Goal: Task Accomplishment & Management: Manage account settings

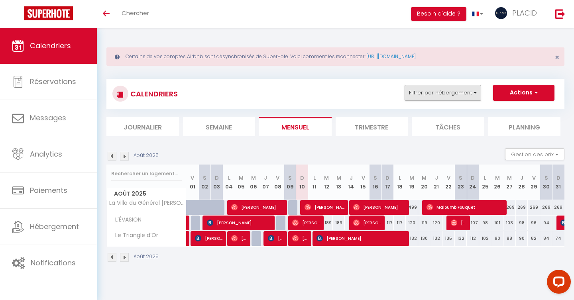
click at [437, 85] on button "Filtrer par hébergement" at bounding box center [442, 93] width 76 height 16
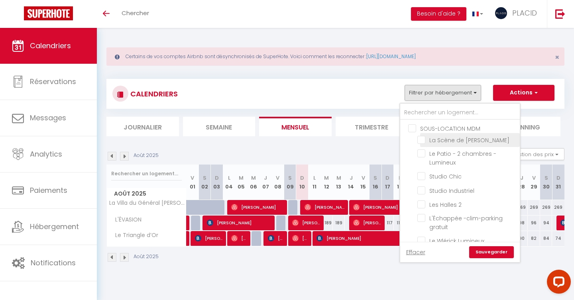
click at [423, 139] on input "La Scène de [PERSON_NAME]" at bounding box center [467, 139] width 100 height 8
checkbox input "true"
checkbox input "false"
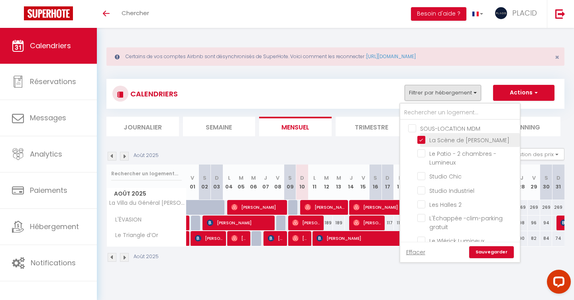
checkbox input "false"
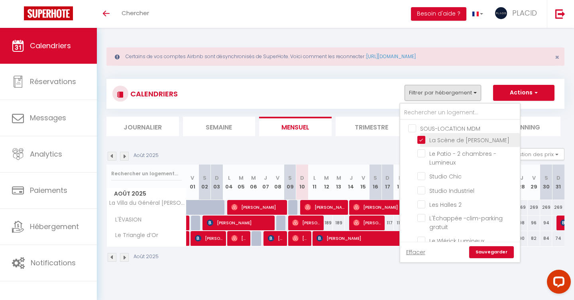
checkbox input "false"
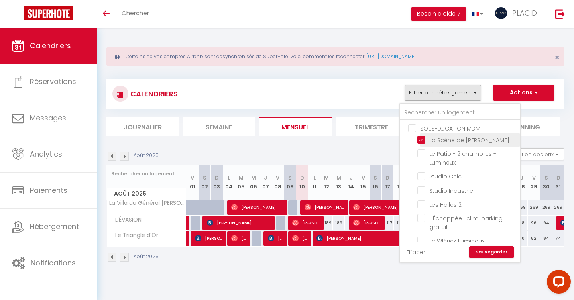
checkbox input "false"
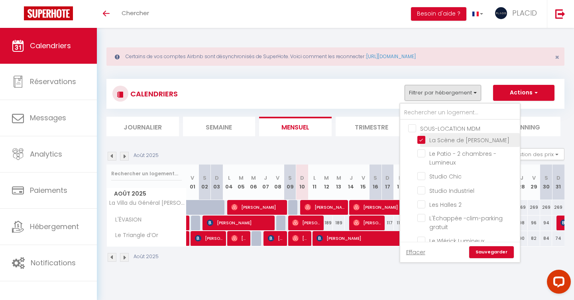
checkbox input "false"
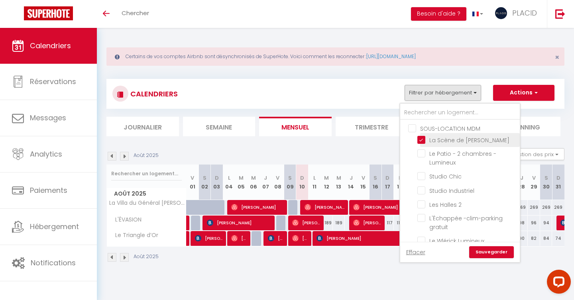
checkbox input "false"
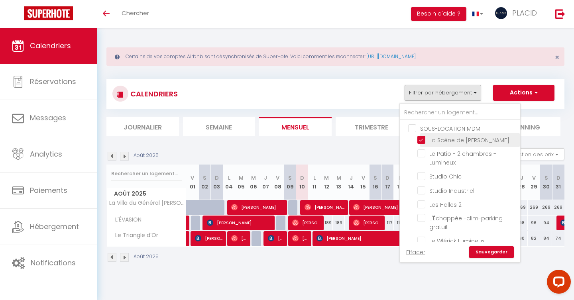
checkbox input "false"
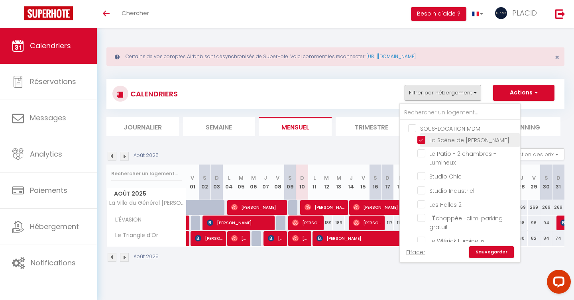
checkbox input "false"
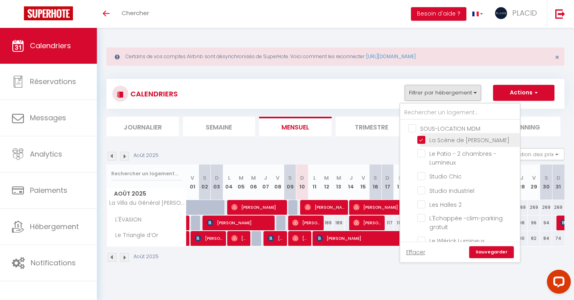
checkbox input "false"
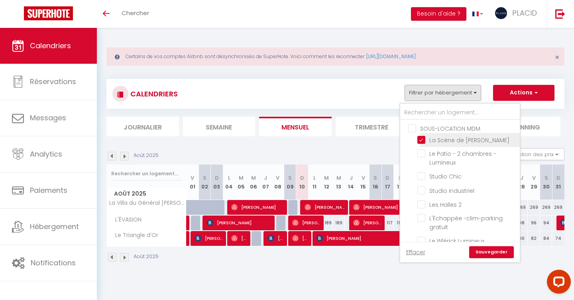
checkbox input "false"
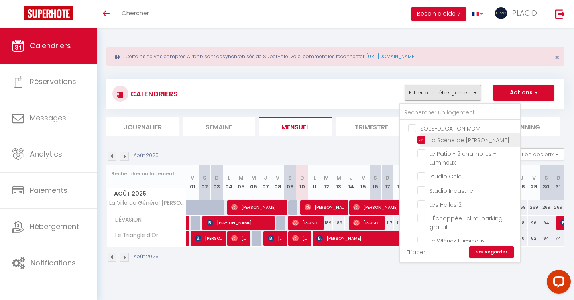
checkbox input "false"
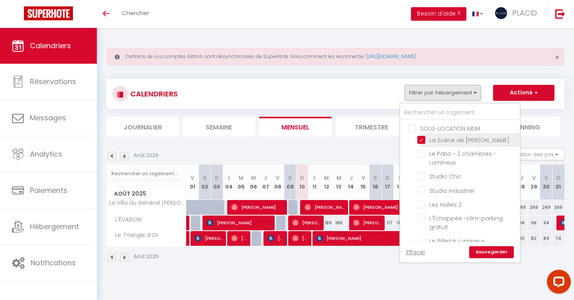
checkbox input "false"
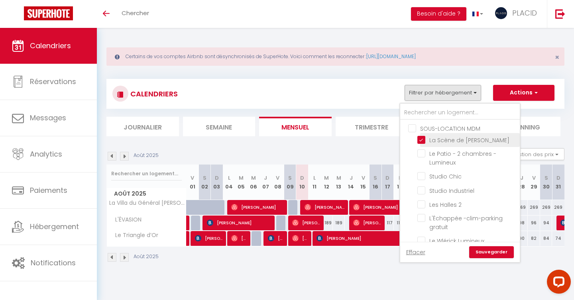
checkbox input "false"
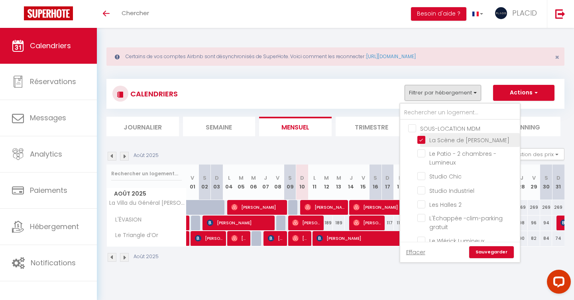
checkbox input "false"
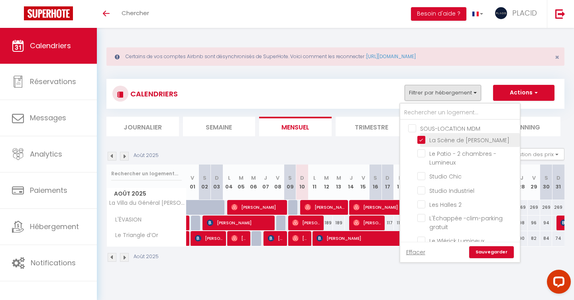
checkbox input "false"
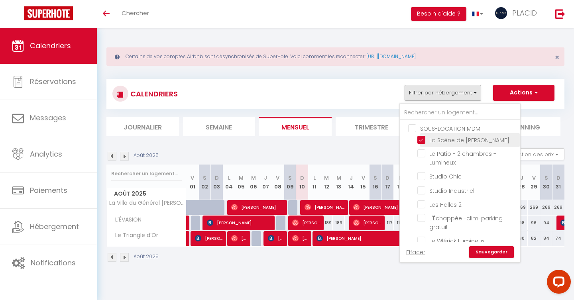
checkbox input "false"
click at [485, 253] on link "Sauvegarder" at bounding box center [491, 252] width 45 height 12
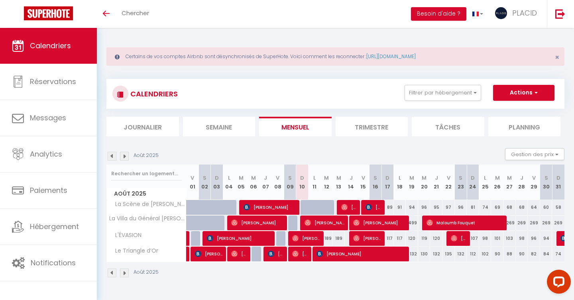
click at [305, 207] on div at bounding box center [306, 207] width 12 height 15
type input "71"
type input "Dim 10 Août 2025"
type input "Lun 11 Août 2025"
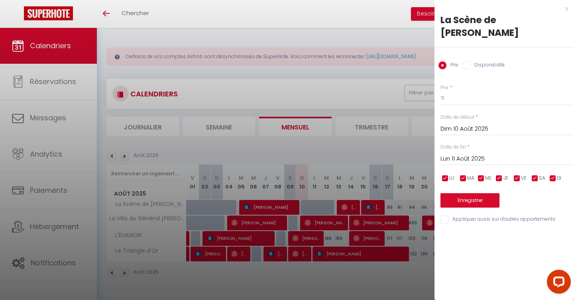
click at [482, 59] on div "Prix Disponibilité" at bounding box center [503, 60] width 139 height 27
click at [482, 61] on label "Disponibilité" at bounding box center [487, 65] width 34 height 9
click at [470, 61] on input "Disponibilité" at bounding box center [466, 65] width 8 height 8
radio input "true"
radio input "false"
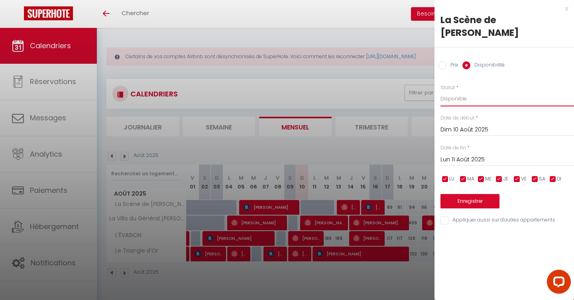
select select "0"
click at [456, 155] on input "Lun 11 Août 2025" at bounding box center [506, 160] width 133 height 10
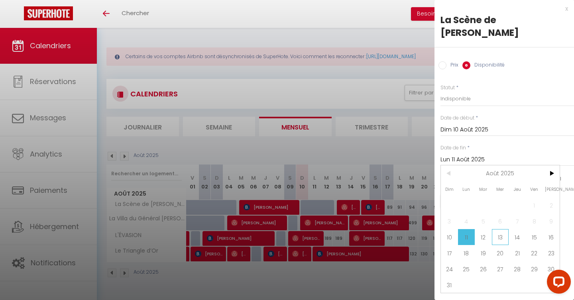
click at [495, 229] on span "13" at bounding box center [500, 237] width 17 height 16
type input "Mer 13 Août 2025"
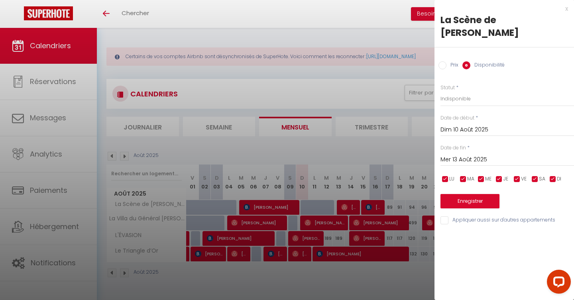
click at [468, 194] on button "Enregistrer" at bounding box center [469, 201] width 59 height 14
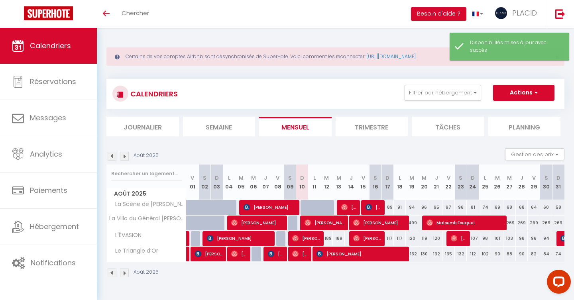
click at [301, 205] on div at bounding box center [306, 207] width 12 height 15
select select "1"
type input "Dim 10 Août 2025"
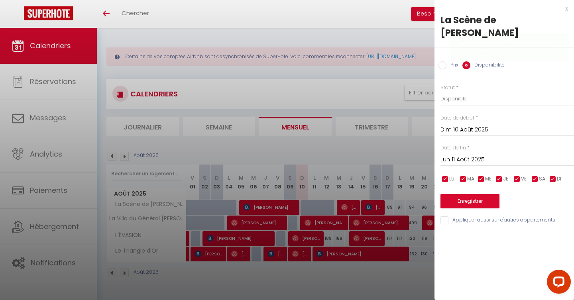
click at [451, 155] on input "Lun 11 Août 2025" at bounding box center [506, 160] width 133 height 10
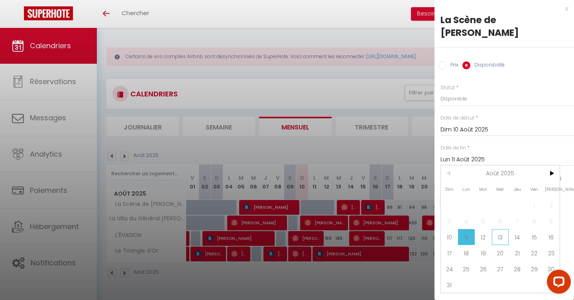
click at [502, 229] on span "13" at bounding box center [500, 237] width 17 height 16
type input "Mer 13 Août 2025"
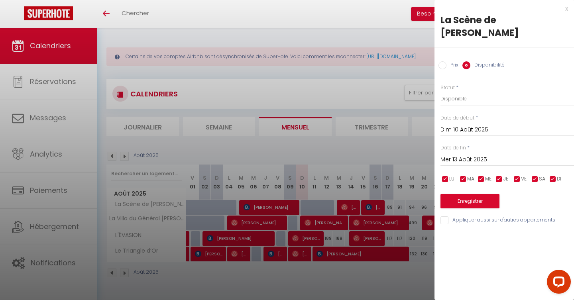
click at [460, 194] on button "Enregistrer" at bounding box center [469, 201] width 59 height 14
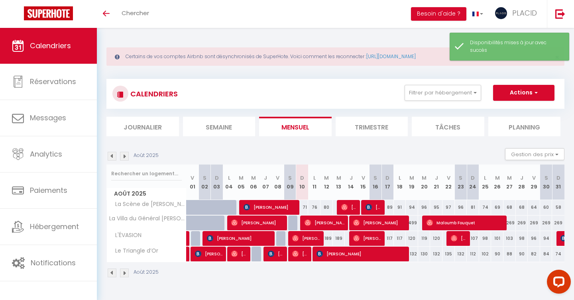
click at [273, 206] on span "[PERSON_NAME]" at bounding box center [269, 207] width 53 height 15
select select "OK"
select select "0"
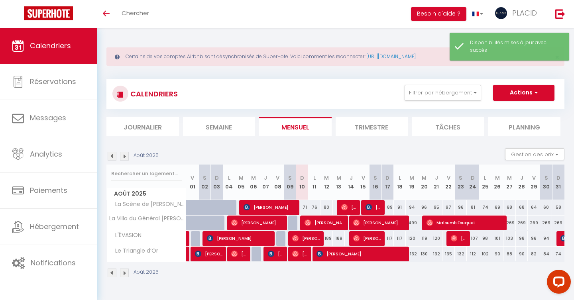
select select "1"
select select
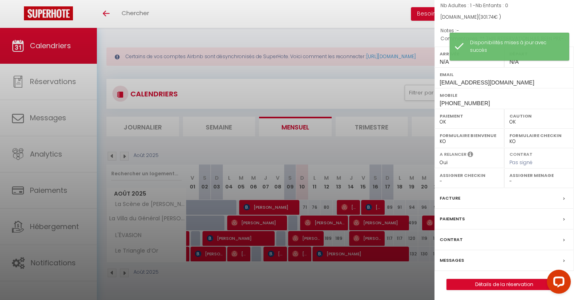
scroll to position [69, 0]
click at [482, 280] on link "Détails de la réservation" at bounding box center [504, 285] width 115 height 10
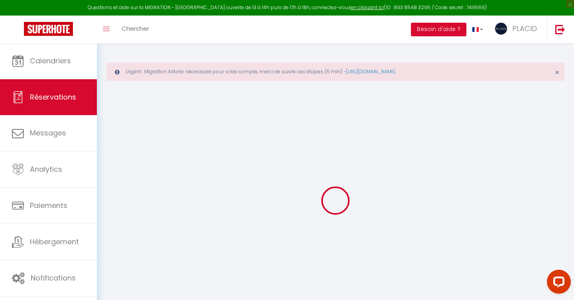
type input "[PERSON_NAME]"
type input "Tonneau"
type input "[EMAIL_ADDRESS][DOMAIN_NAME]"
type input "[PHONE_NUMBER]"
type input "32190"
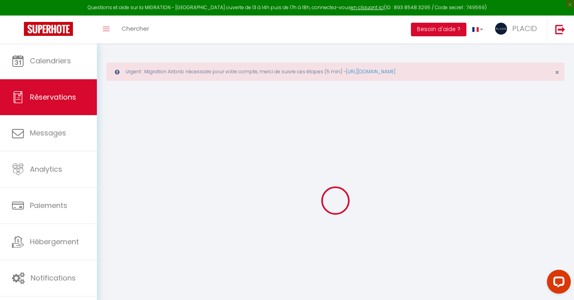
type input "[STREET_ADDRESS]"
type input "Vic fezensac"
select select "FR"
type input "42.48"
type input "4.22"
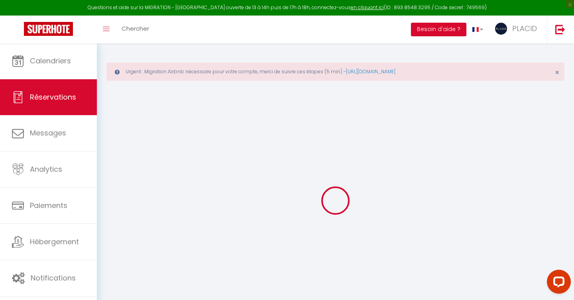
select select "74686"
select select "1"
select select
type input "1"
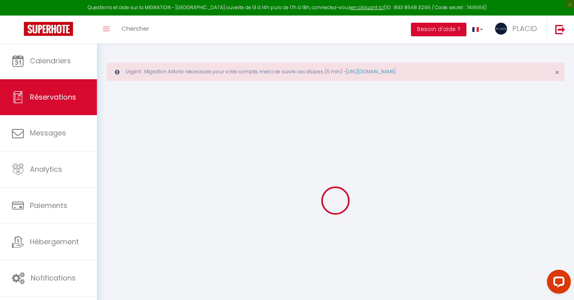
select select "12"
select select "15"
type input "283.2"
checkbox input "false"
type input "0"
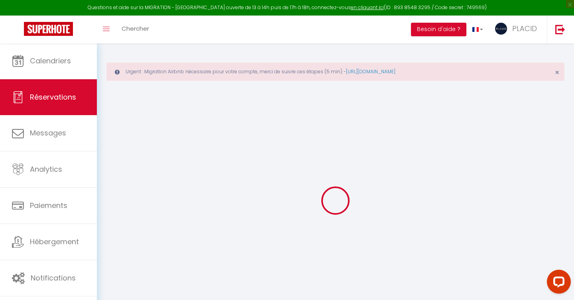
select select "2"
type input "0"
select select
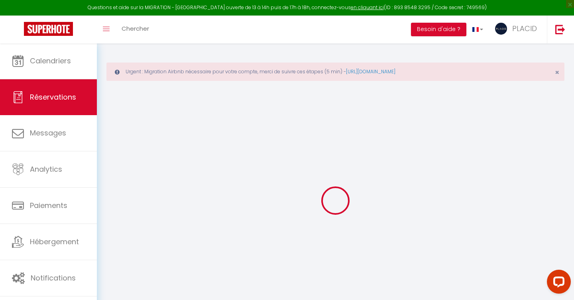
select select
checkbox input "false"
select select
checkbox input "false"
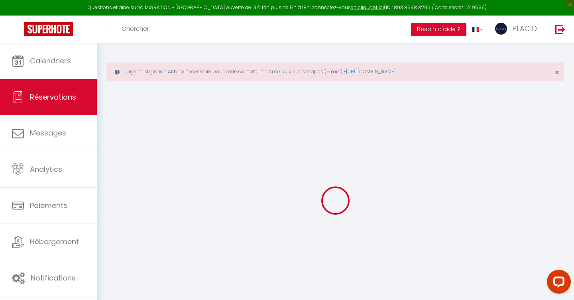
select select
checkbox input "false"
type textarea "** THIS RESERVATION HAS BEEN PRE-PAID ** BOOKING NOTE : Payment charge is EUR 4…"
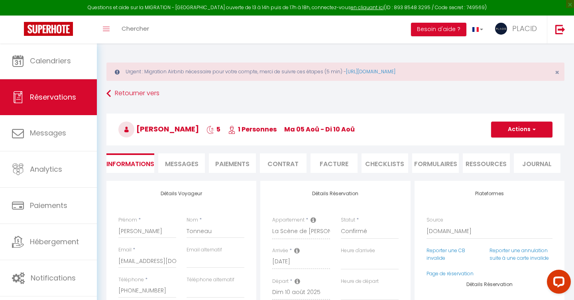
type input "18.54"
select select
checkbox input "false"
select select
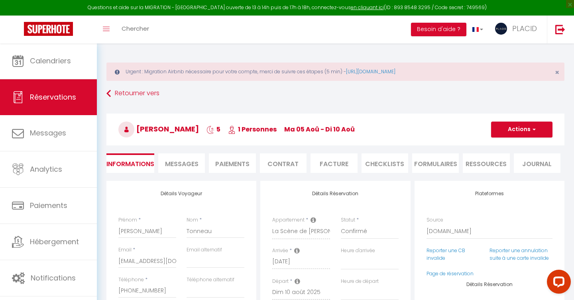
select select
click at [496, 126] on button "Actions" at bounding box center [521, 129] width 61 height 16
click at [497, 156] on link "Dupliquer" at bounding box center [513, 157] width 63 height 10
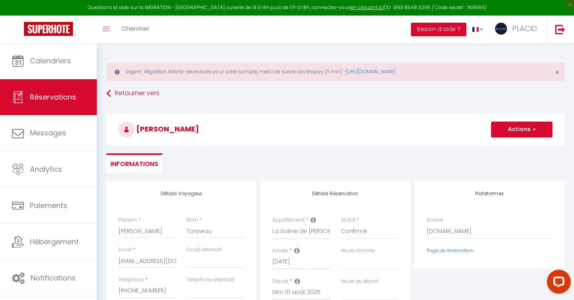
type input "0"
select select
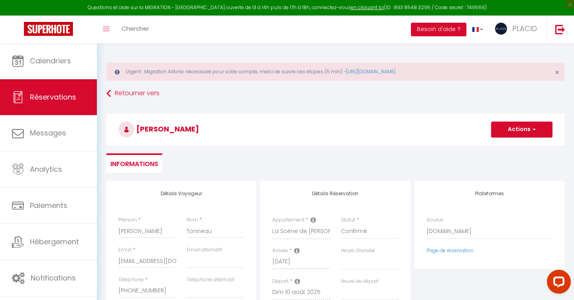
select select
checkbox input "false"
type input "Invalid Dateundefined"
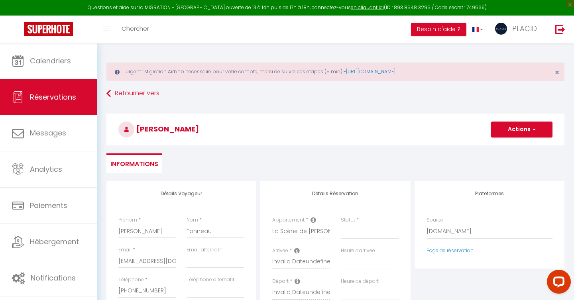
select select
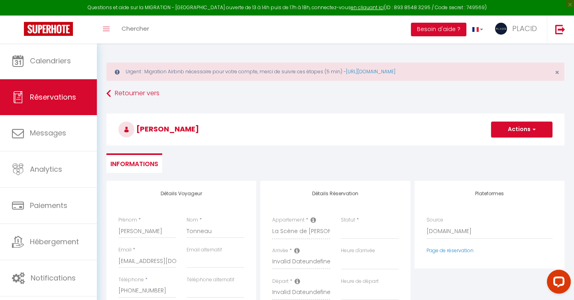
select select
checkbox input "false"
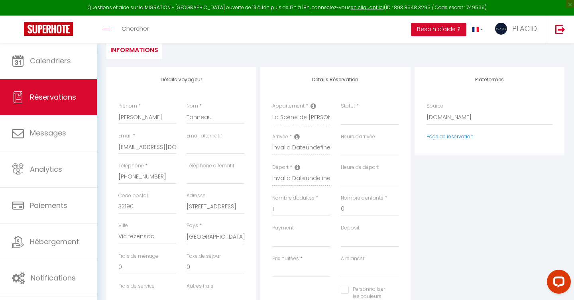
scroll to position [142, 0]
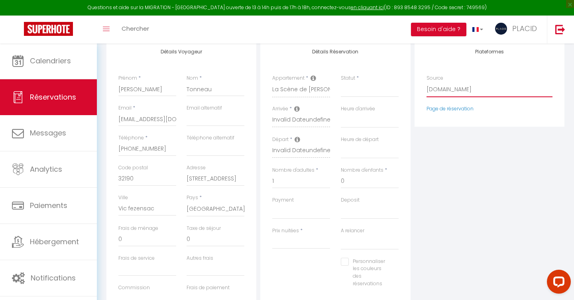
select select "54"
select select
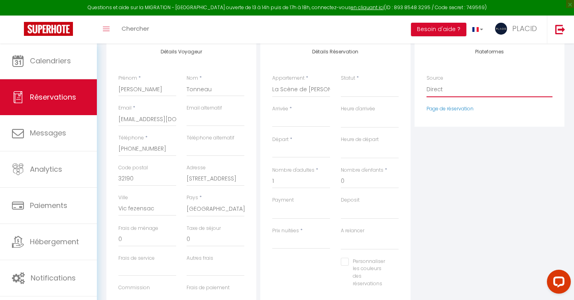
select select
checkbox input "false"
select select "2"
select select
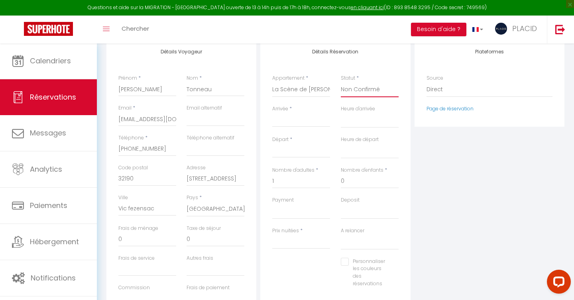
select select
checkbox input "false"
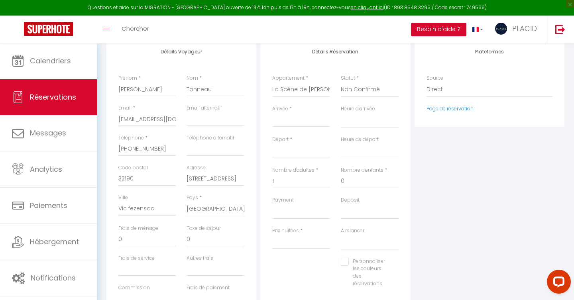
click at [304, 116] on input "Arrivée" at bounding box center [301, 121] width 58 height 10
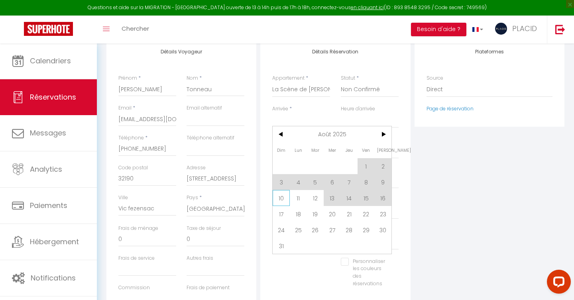
click at [273, 205] on span "10" at bounding box center [280, 198] width 17 height 16
select select
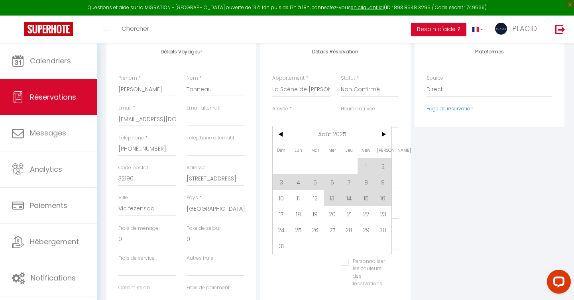
type input "0"
select select
checkbox input "false"
type input "Dim 10 Août 2025"
type input "Lun 11 Août 2025"
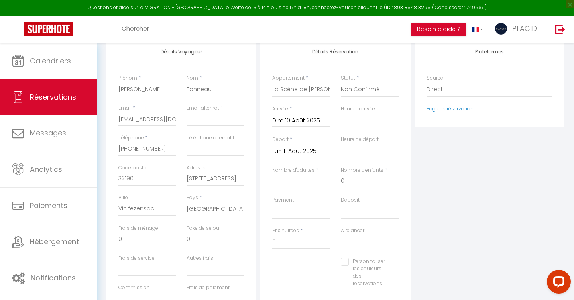
click at [279, 153] on input "Lun 11 Août 2025" at bounding box center [301, 151] width 58 height 10
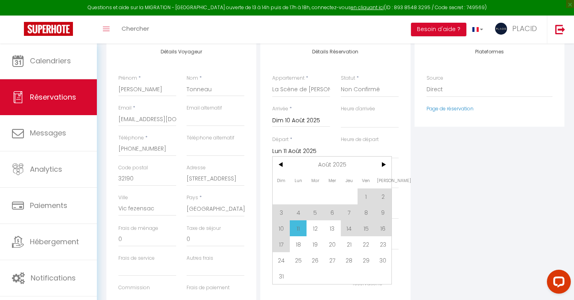
click at [337, 229] on span "13" at bounding box center [331, 228] width 17 height 16
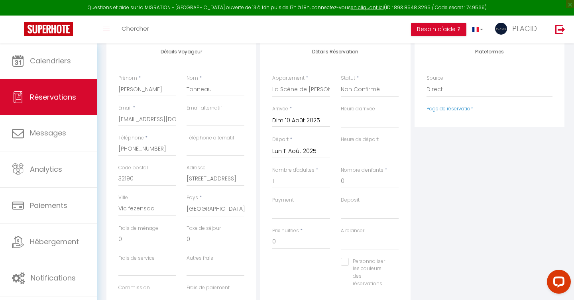
type input "29"
select select
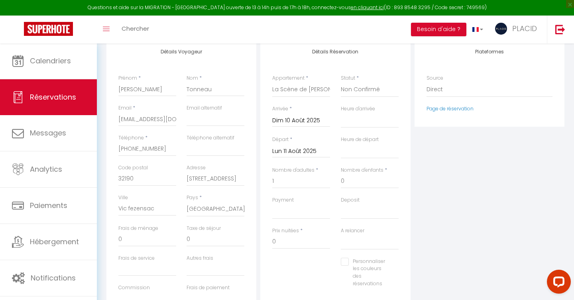
type input "227"
select select
checkbox input "false"
type input "Mer 13 Août 2025"
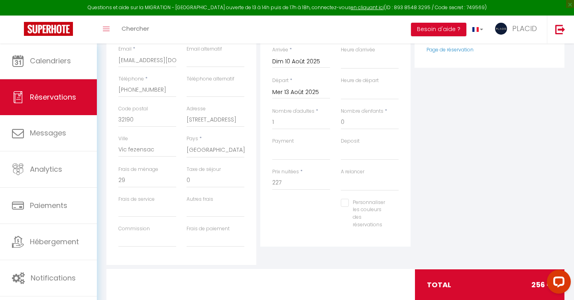
scroll to position [201, 0]
click at [134, 178] on input "29" at bounding box center [147, 180] width 58 height 14
type input "2"
select select
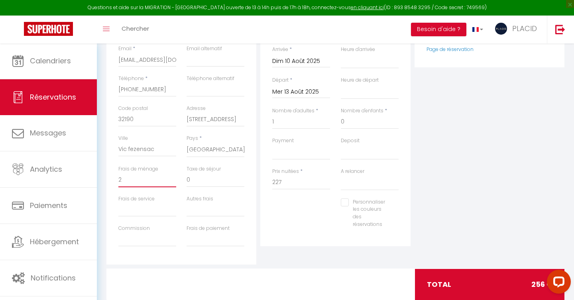
select select
checkbox input "false"
select select
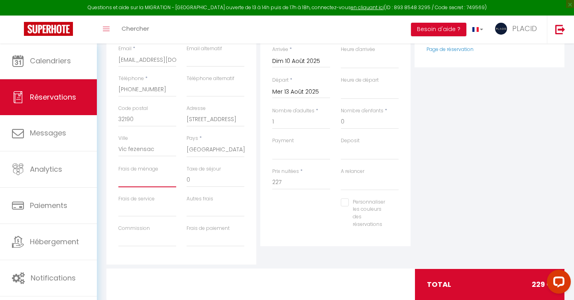
select select
click at [304, 178] on input "227" at bounding box center [301, 182] width 58 height 14
click at [468, 198] on div "Plateformes Source Direct [DOMAIN_NAME] [DOMAIN_NAME] Chalet montagne Expedia G…" at bounding box center [489, 122] width 154 height 285
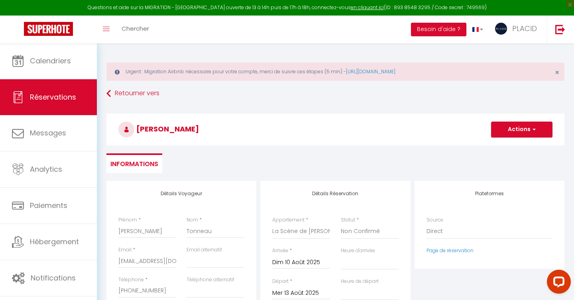
scroll to position [0, 0]
click at [507, 138] on h3 "[PERSON_NAME]" at bounding box center [335, 130] width 458 height 32
click at [512, 123] on button "Actions" at bounding box center [521, 129] width 61 height 16
click at [502, 144] on link "Enregistrer" at bounding box center [513, 147] width 63 height 10
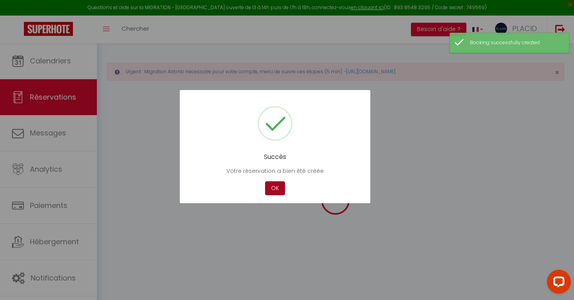
click at [280, 189] on button "OK" at bounding box center [275, 188] width 20 height 14
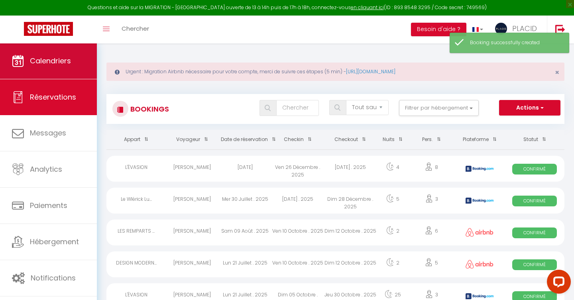
click at [47, 65] on span "Calendriers" at bounding box center [50, 61] width 41 height 10
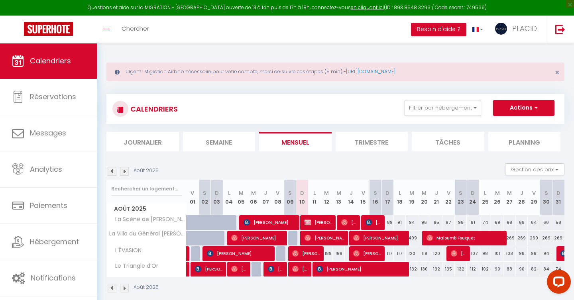
click at [318, 222] on span "[PERSON_NAME]" at bounding box center [318, 222] width 29 height 15
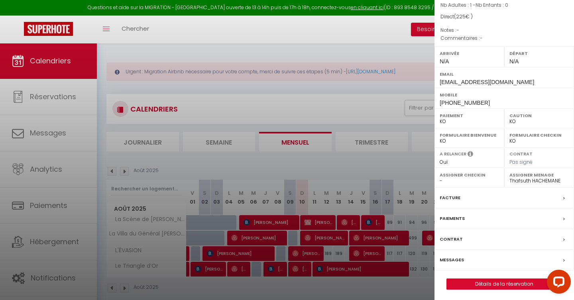
scroll to position [69, 0]
click at [455, 218] on label "Paiements" at bounding box center [451, 219] width 25 height 8
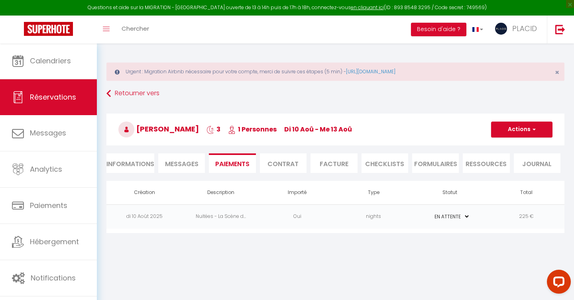
click at [283, 217] on td "Oui" at bounding box center [297, 216] width 76 height 24
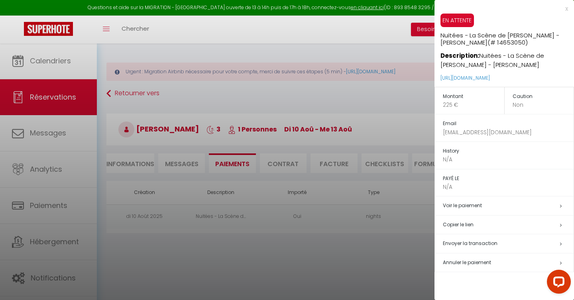
click at [371, 252] on div at bounding box center [287, 150] width 574 height 300
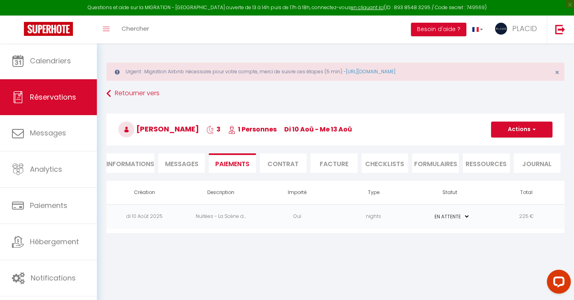
click at [362, 204] on td "nights" at bounding box center [373, 216] width 76 height 24
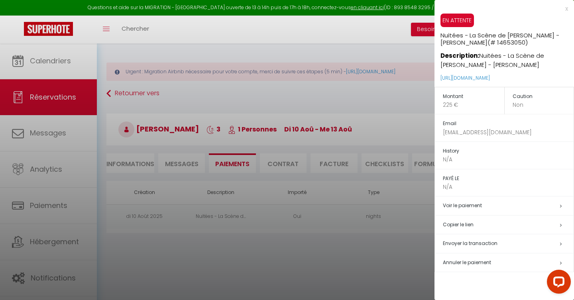
click at [386, 259] on div at bounding box center [287, 150] width 574 height 300
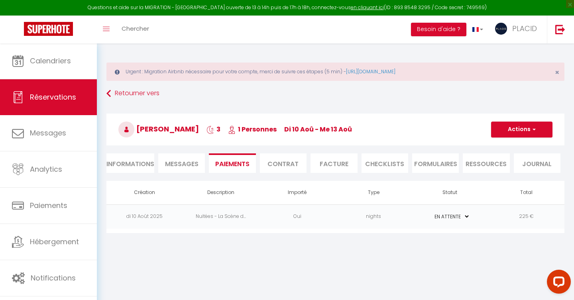
click at [519, 127] on button "Actions" at bounding box center [521, 129] width 61 height 16
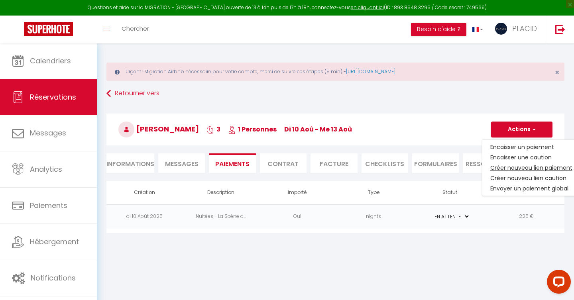
click at [513, 168] on link "Créer nouveau lien paiement" at bounding box center [531, 168] width 98 height 10
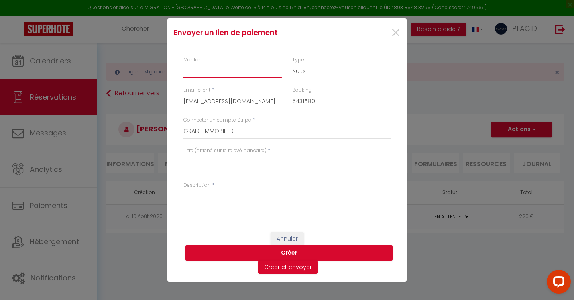
click at [212, 78] on input "Montant" at bounding box center [232, 70] width 98 height 14
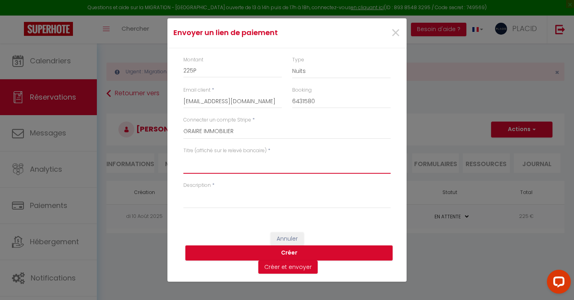
click at [198, 172] on textarea "Titre (affiché sur le relevé bancaire)" at bounding box center [286, 164] width 207 height 19
click at [194, 163] on textarea "Prolongation du 10 au 13 Aout" at bounding box center [286, 164] width 207 height 19
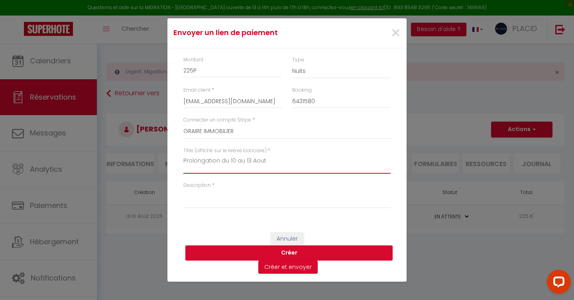
click at [194, 163] on textarea "Prolongation du 10 au 13 Aout" at bounding box center [286, 164] width 207 height 19
click at [199, 214] on div "Description *" at bounding box center [286, 199] width 217 height 35
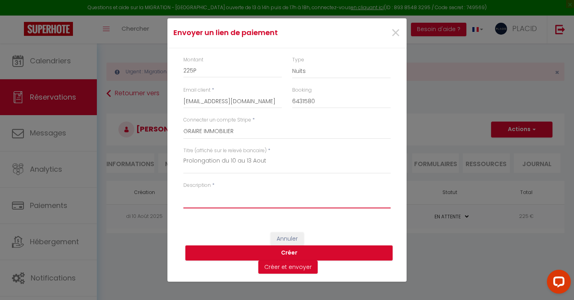
click at [201, 190] on textarea "Description" at bounding box center [286, 198] width 207 height 19
paste textarea "Prolongation du 10 au 13 Aout"
click at [280, 254] on button "Créer" at bounding box center [288, 252] width 207 height 15
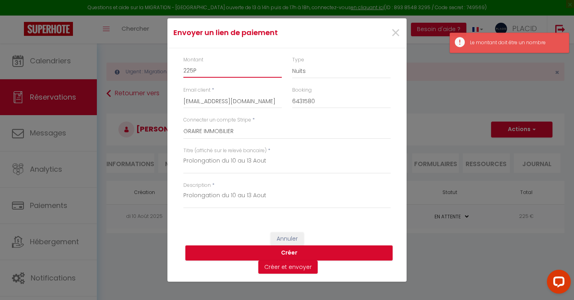
click at [207, 74] on input "225P" at bounding box center [232, 70] width 98 height 14
click at [252, 251] on button "Créer" at bounding box center [288, 252] width 207 height 15
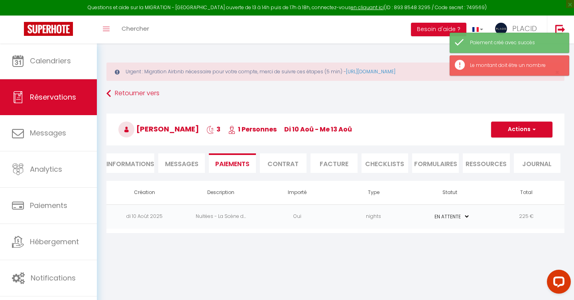
click at [307, 224] on td "Oui" at bounding box center [297, 216] width 76 height 24
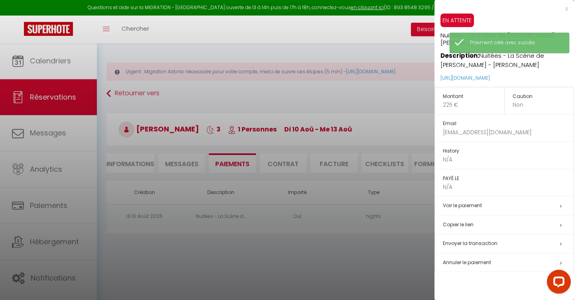
click at [457, 259] on span "Annuler le paiement" at bounding box center [467, 262] width 48 height 7
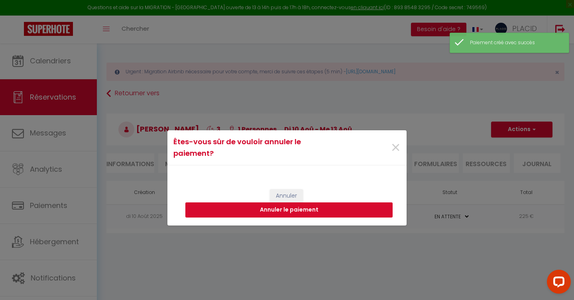
click at [306, 210] on button "Annuler le paiement" at bounding box center [288, 209] width 207 height 15
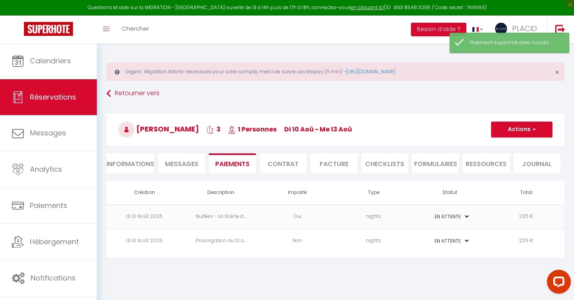
click at [304, 249] on td "Non" at bounding box center [297, 241] width 76 height 24
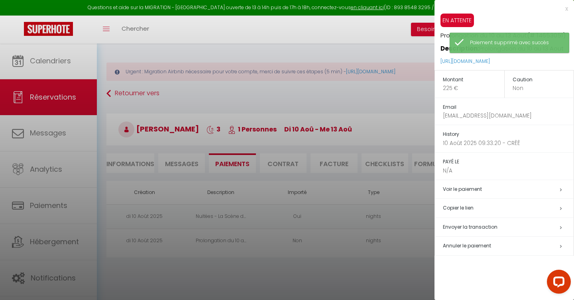
click at [454, 206] on h5 "Copier le lien" at bounding box center [508, 208] width 131 height 9
click at [355, 252] on div at bounding box center [287, 150] width 574 height 300
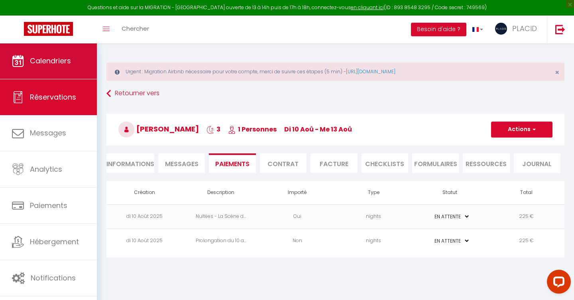
click at [56, 74] on link "Calendriers" at bounding box center [48, 61] width 97 height 36
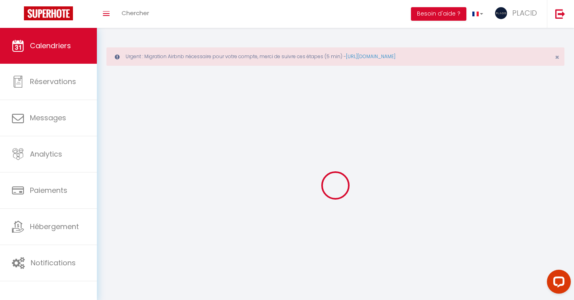
click at [56, 64] on link "Calendriers" at bounding box center [48, 46] width 97 height 36
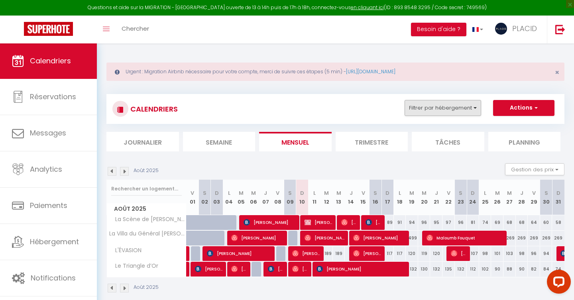
click at [420, 107] on button "Filtrer par hébergement" at bounding box center [442, 108] width 76 height 16
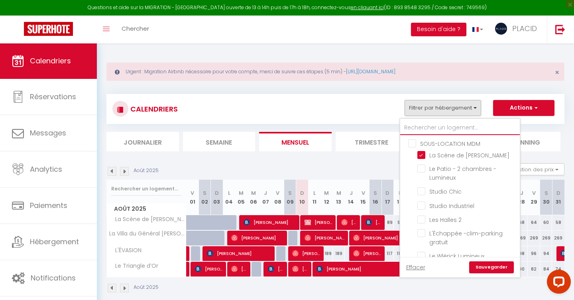
click at [427, 128] on input "text" at bounding box center [459, 128] width 119 height 14
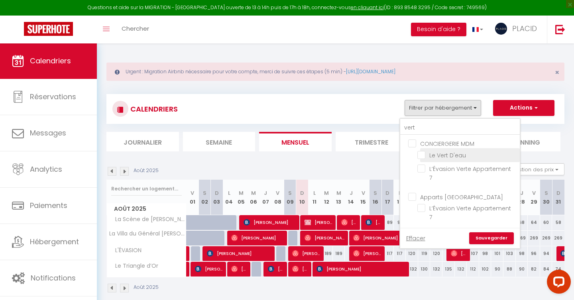
click at [424, 153] on input "Le Vert D'eau" at bounding box center [467, 155] width 100 height 8
click at [492, 232] on link "Sauvegarder" at bounding box center [491, 238] width 45 height 12
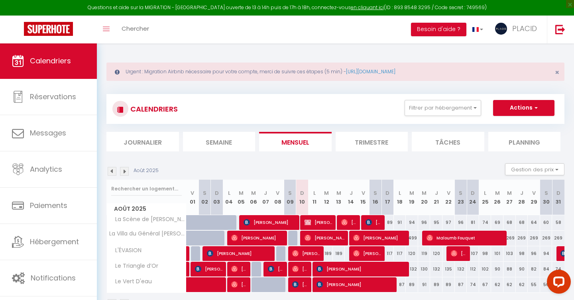
click at [302, 282] on span "[PERSON_NAME]" at bounding box center [300, 284] width 16 height 15
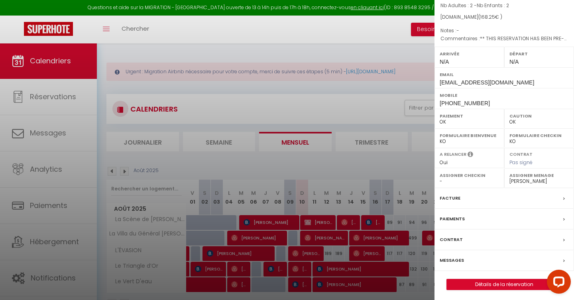
scroll to position [69, 0]
click at [482, 280] on link "Détails de la réservation" at bounding box center [504, 285] width 115 height 10
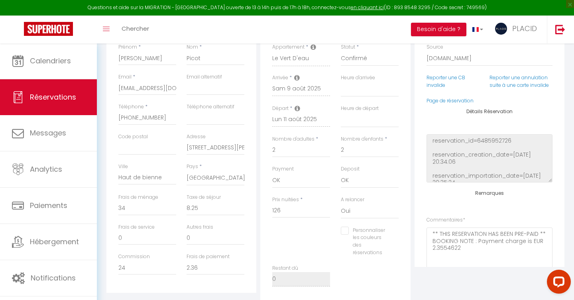
scroll to position [192, 0]
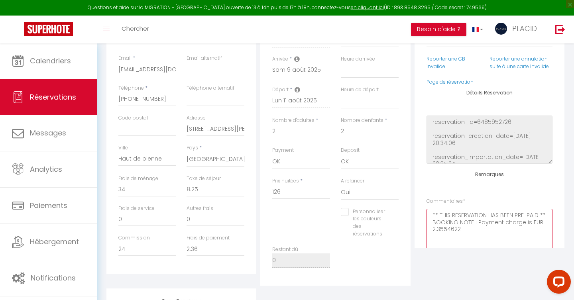
click at [439, 226] on textarea "** THIS RESERVATION HAS BEEN PRE-PAID ** BOOKING NOTE : Payment charge is EUR 2…" at bounding box center [489, 233] width 126 height 48
click at [447, 213] on textarea "** THIS RESERVATION HAS BEEN PRE-PAID **" at bounding box center [489, 233] width 126 height 48
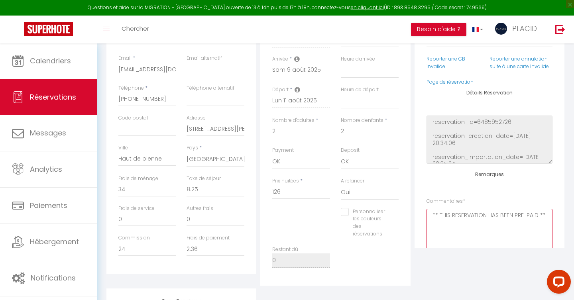
click at [447, 213] on textarea "** THIS RESERVATION HAS BEEN PRE-PAID **" at bounding box center [489, 233] width 126 height 48
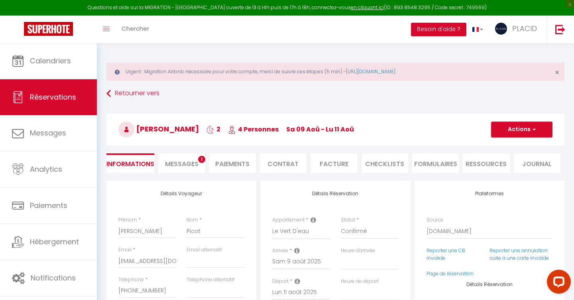
scroll to position [0, 0]
click at [511, 133] on button "Actions" at bounding box center [521, 129] width 61 height 16
click at [499, 145] on link "Enregistrer" at bounding box center [513, 147] width 63 height 10
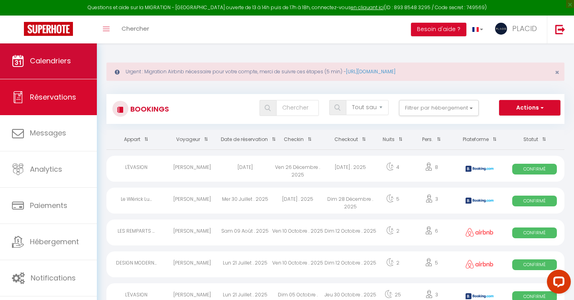
click at [54, 56] on span "Calendriers" at bounding box center [50, 61] width 41 height 10
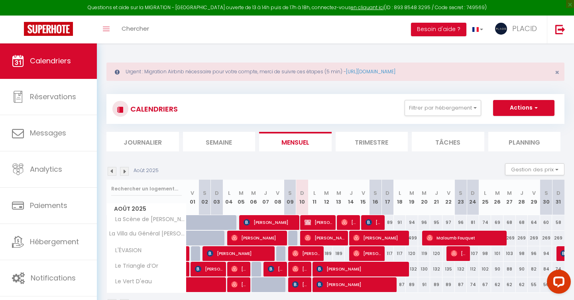
click at [442, 121] on div "CALENDRIERS Filtrer par hébergement SOUS-LOCATION MDM La Scène de [PERSON_NAME]…" at bounding box center [335, 109] width 458 height 30
click at [445, 105] on button "Filtrer par hébergement" at bounding box center [442, 108] width 76 height 16
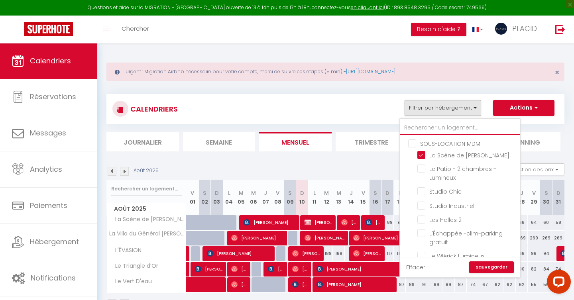
click at [424, 129] on input "text" at bounding box center [459, 128] width 119 height 14
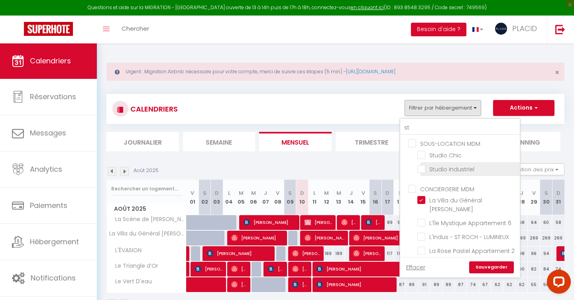
click at [420, 170] on input "Studio Industriel" at bounding box center [467, 169] width 100 height 8
click at [488, 268] on link "Sauvegarder" at bounding box center [491, 267] width 45 height 12
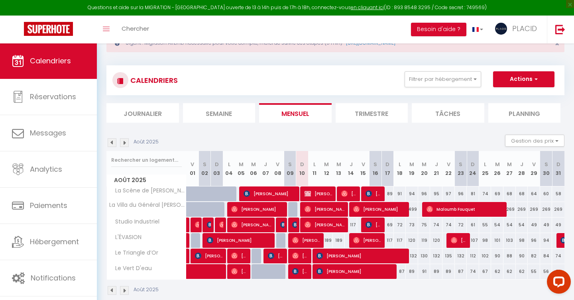
scroll to position [30, 0]
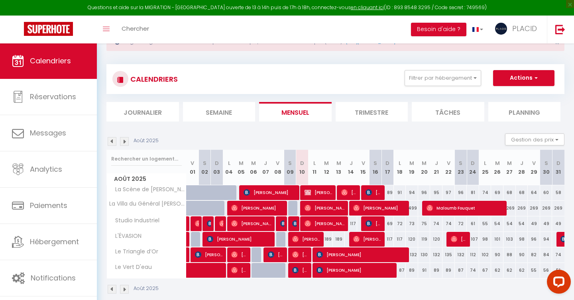
click at [293, 224] on img at bounding box center [295, 223] width 6 height 6
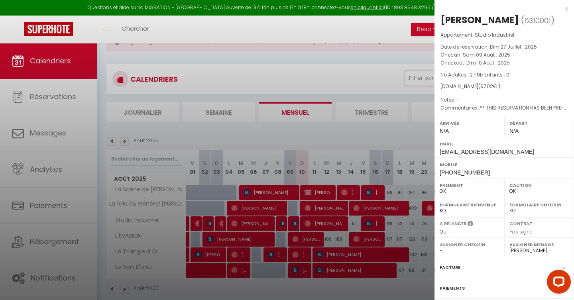
click at [363, 141] on div at bounding box center [287, 150] width 574 height 300
